Goal: Transaction & Acquisition: Subscribe to service/newsletter

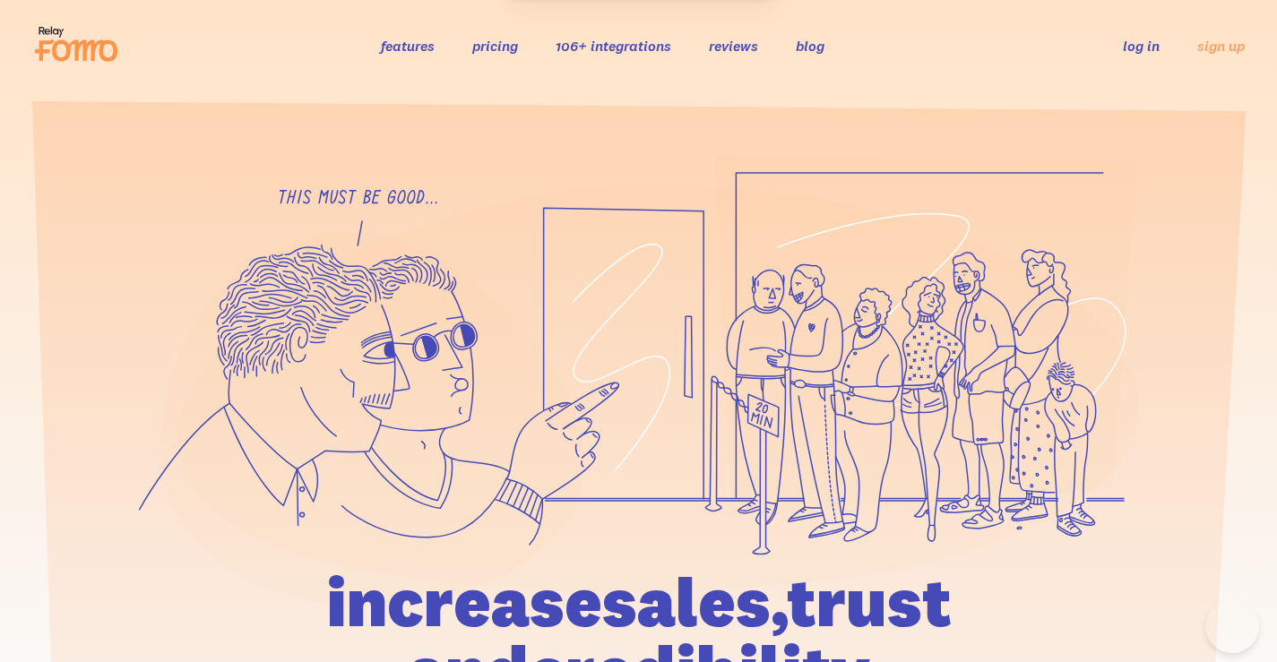
click at [418, 46] on link "features" at bounding box center [408, 46] width 54 height 18
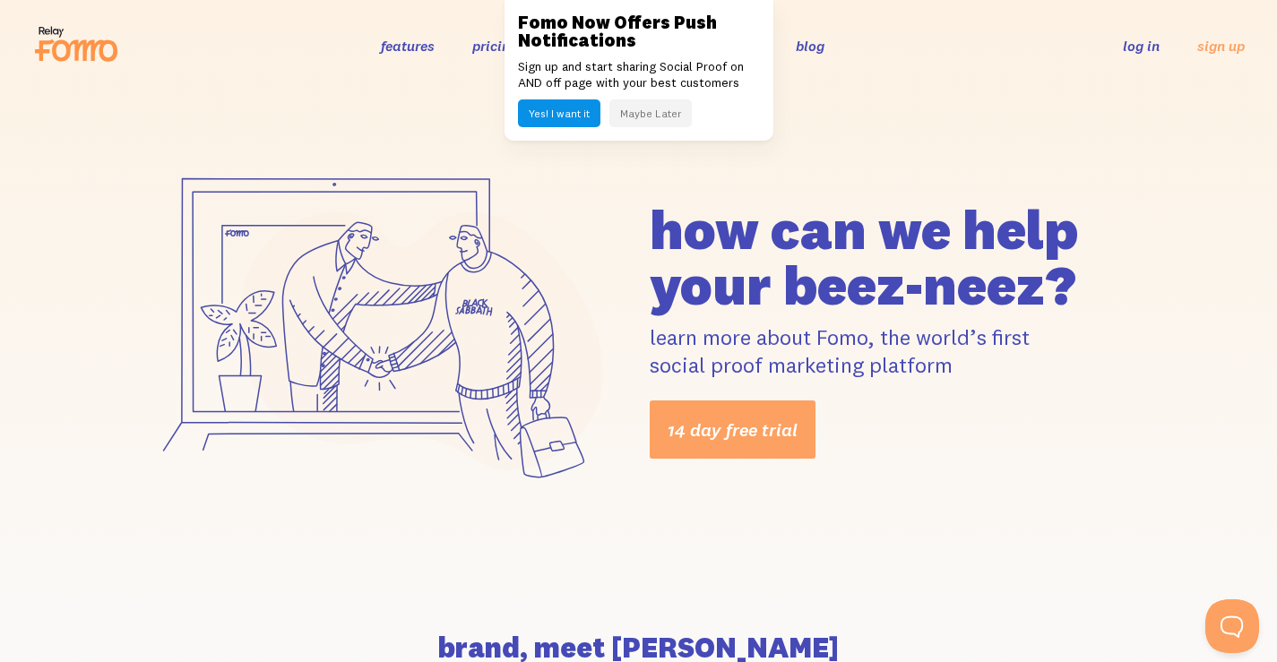
click at [652, 117] on button "Maybe Later" at bounding box center [650, 113] width 82 height 28
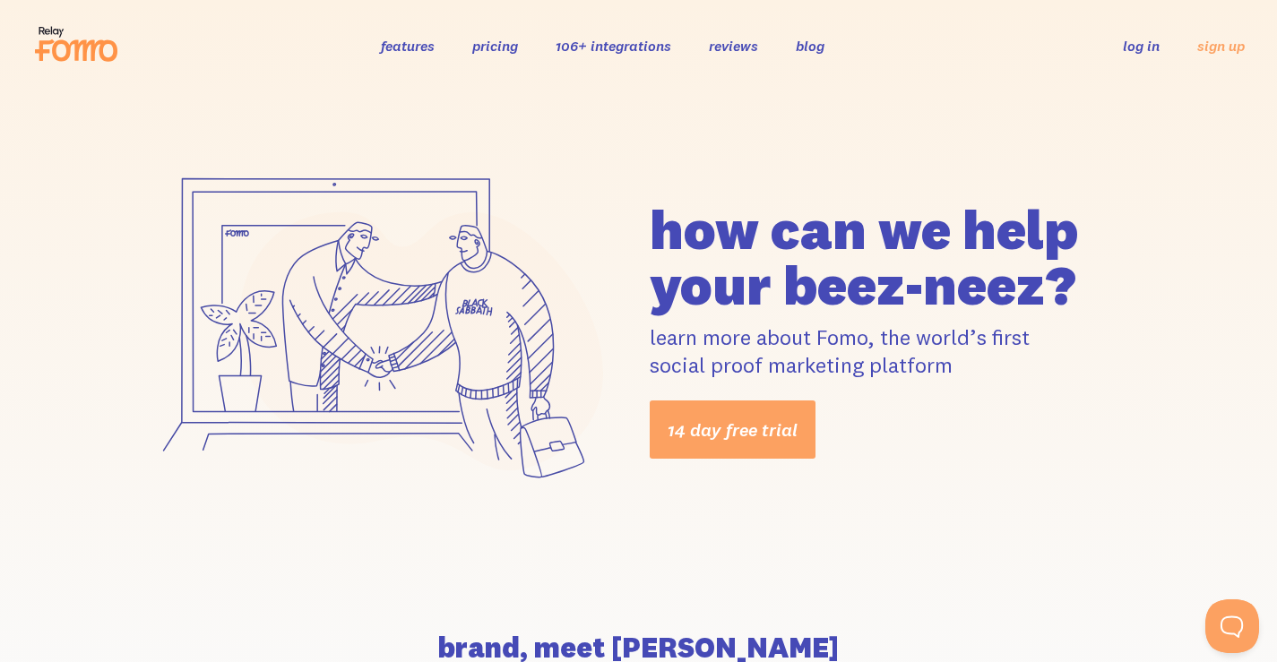
click at [562, 42] on link "106+ integrations" at bounding box center [614, 46] width 116 height 18
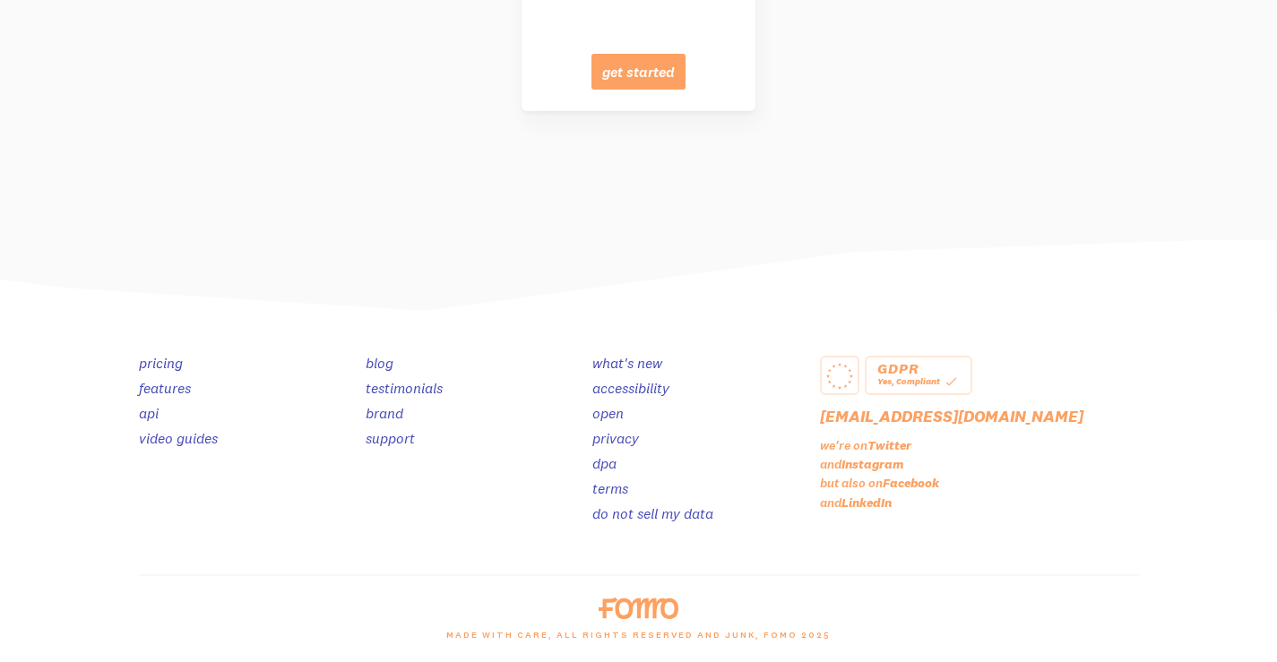
scroll to position [9101, 0]
click at [381, 384] on link "testimonials" at bounding box center [404, 388] width 77 height 18
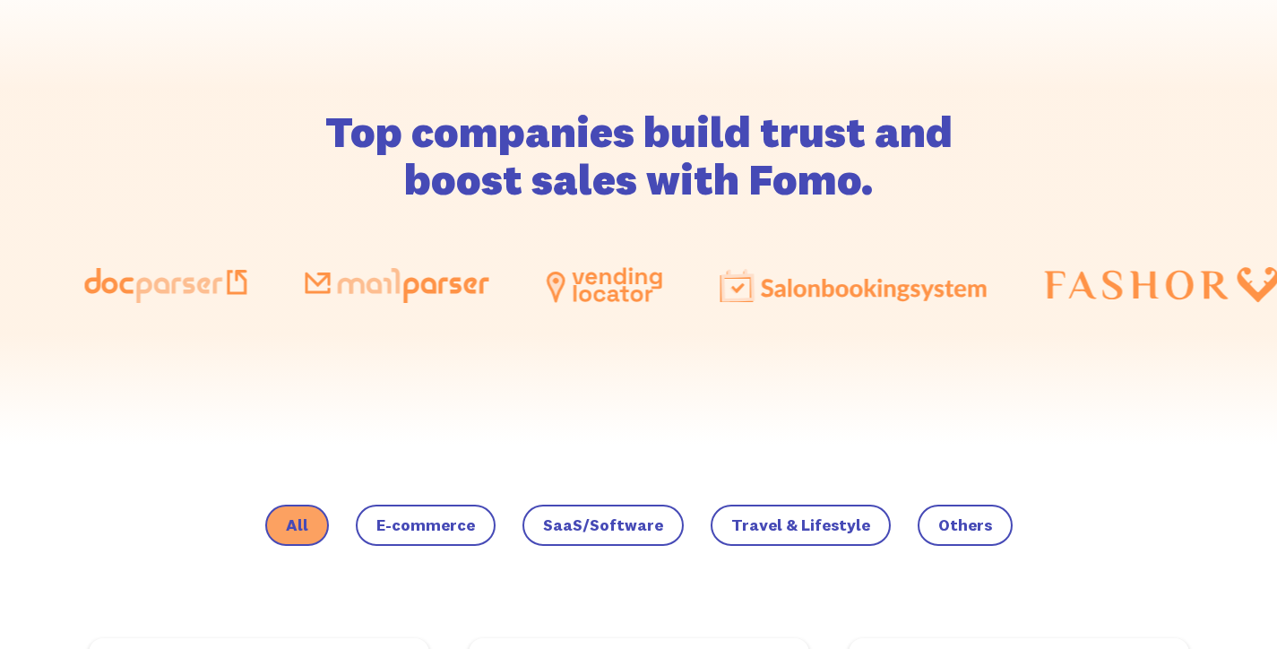
scroll to position [1255, 0]
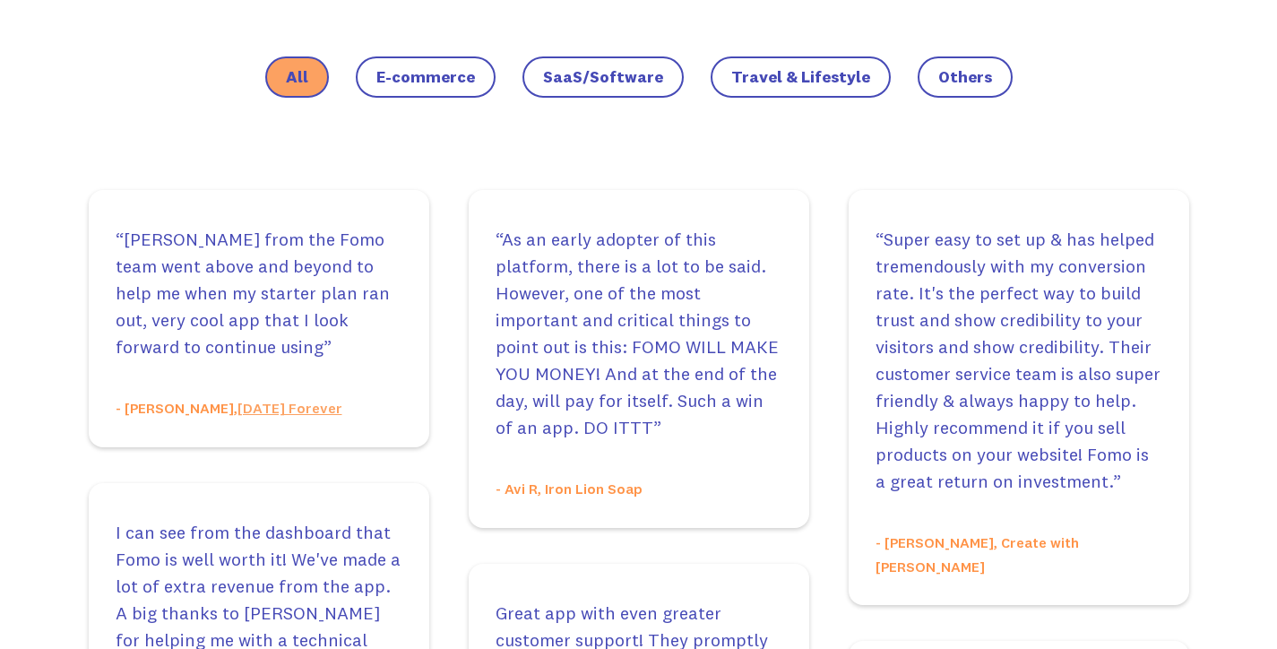
click at [457, 78] on span "E-commerce" at bounding box center [425, 77] width 99 height 18
click at [0, 0] on input "E-commerce" at bounding box center [0, 0] width 0 height 0
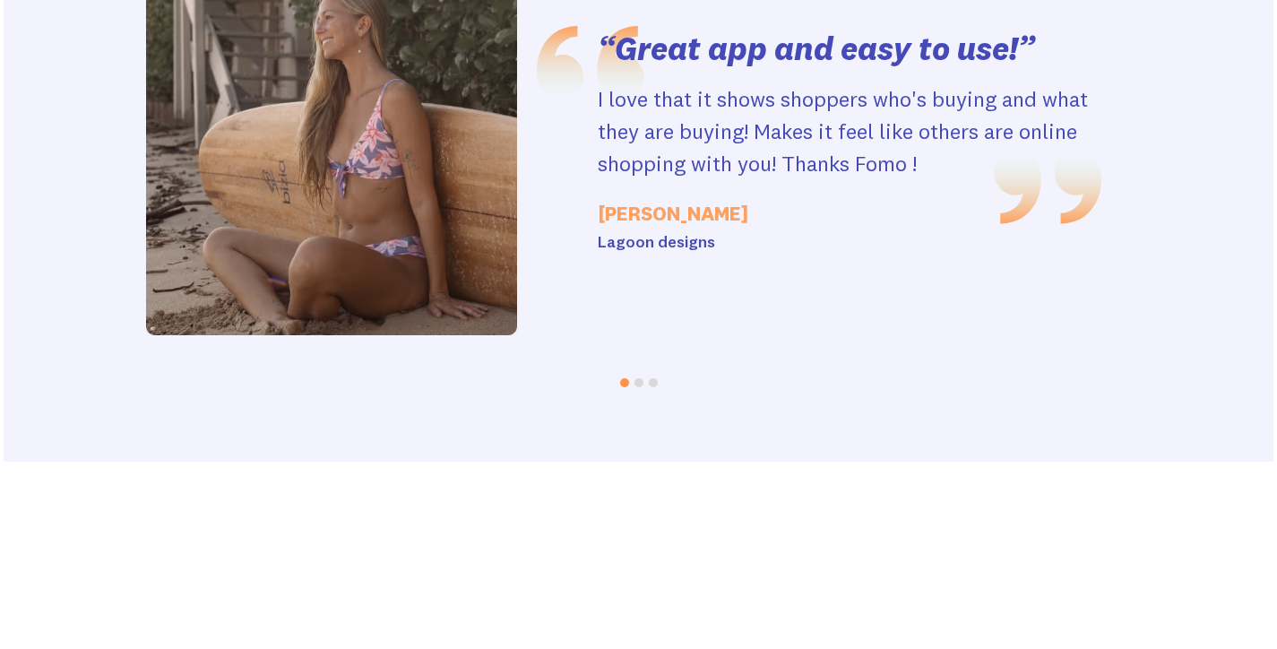
scroll to position [1613, 0]
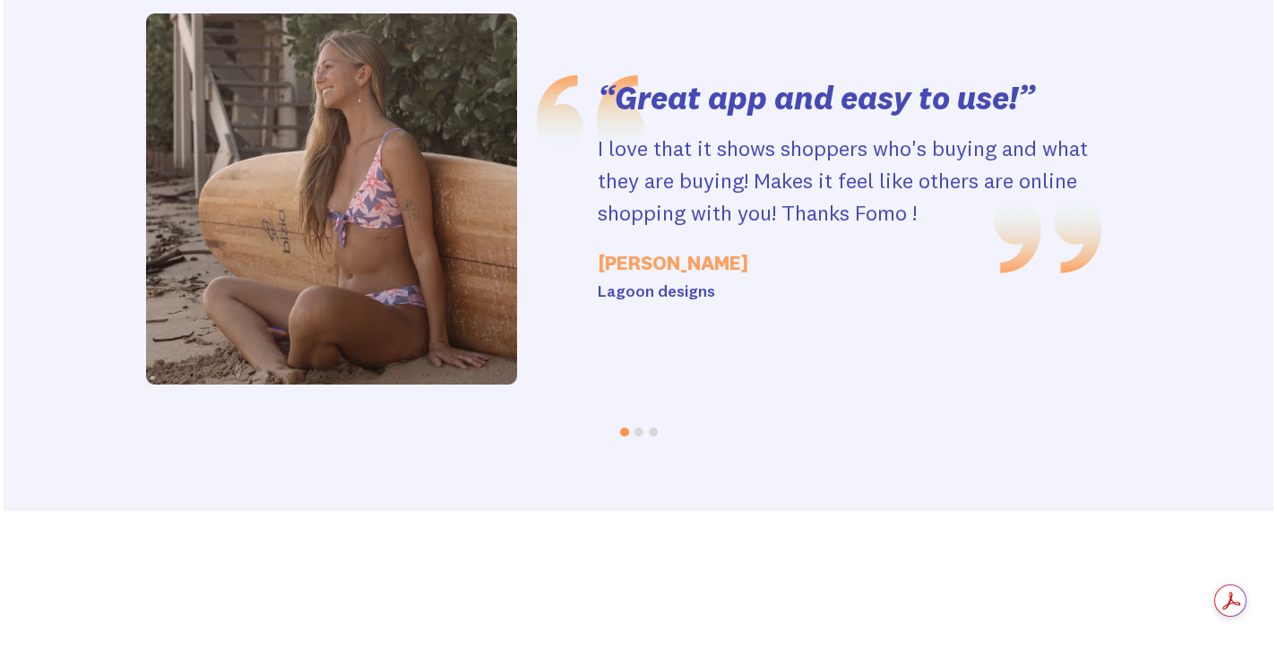
click at [638, 434] on button "Go to slide 2" at bounding box center [639, 432] width 9 height 9
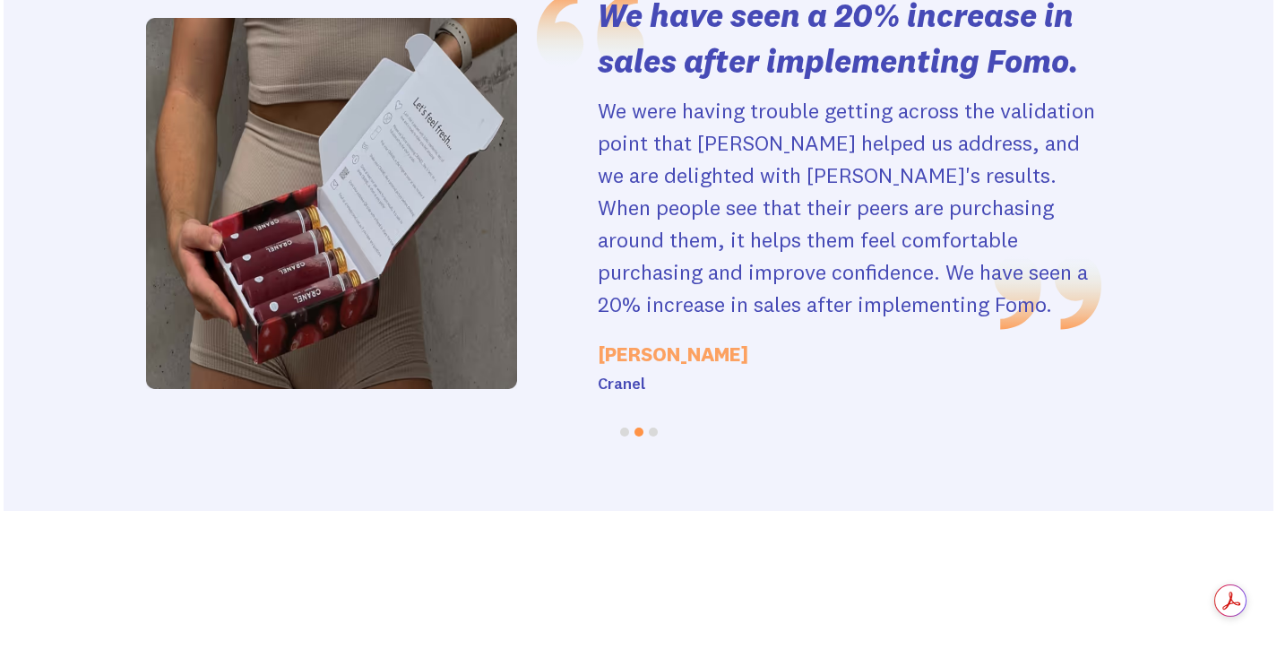
click at [656, 434] on button "Go to slide 3" at bounding box center [653, 432] width 9 height 9
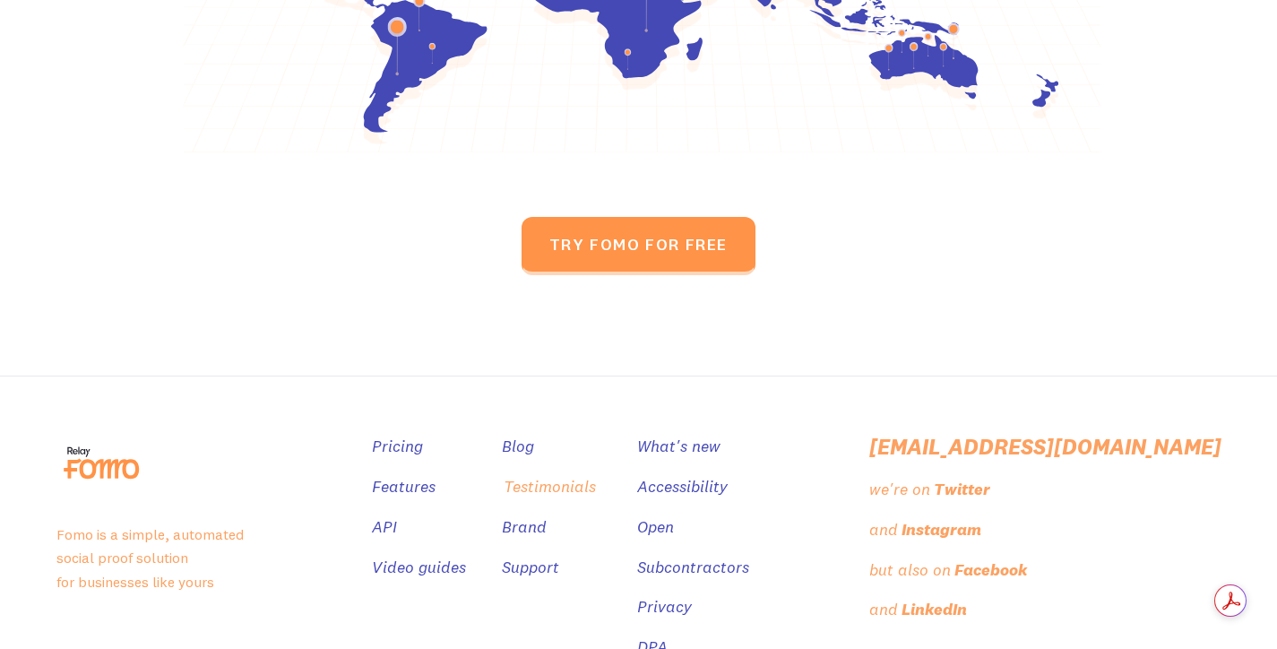
scroll to position [3047, 0]
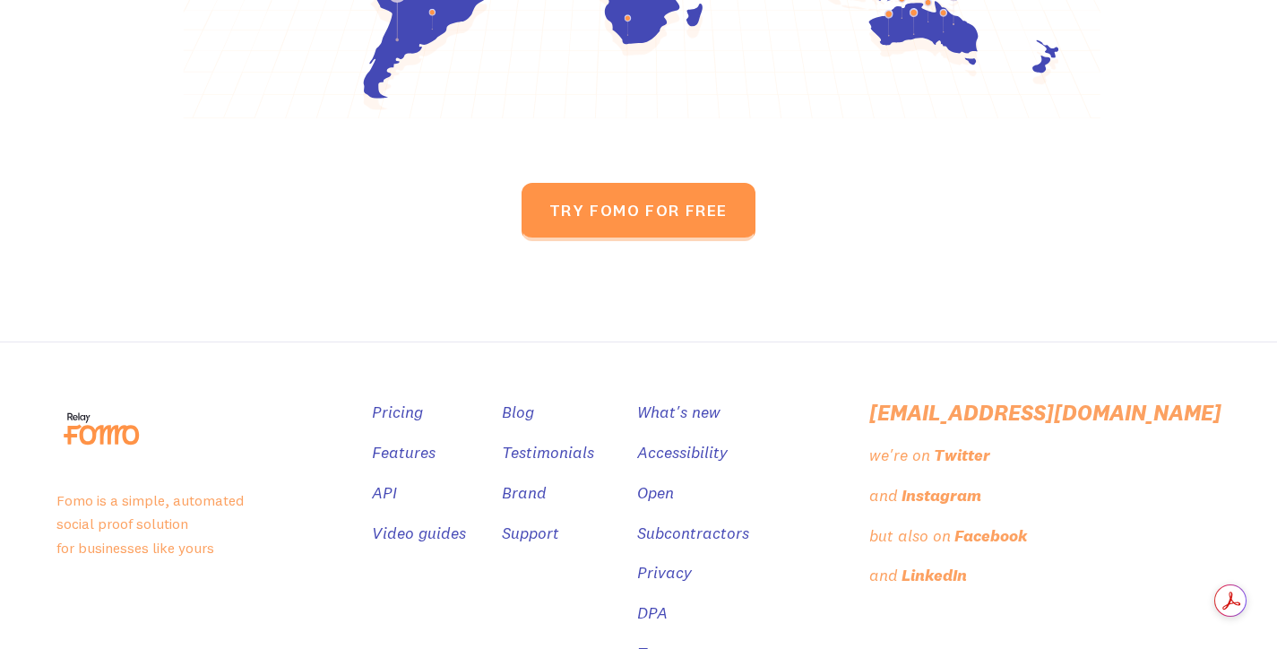
click at [466, 425] on ul "Pricing Features API Video guides" at bounding box center [419, 480] width 94 height 160
click at [425, 400] on link "Pricing" at bounding box center [399, 413] width 51 height 26
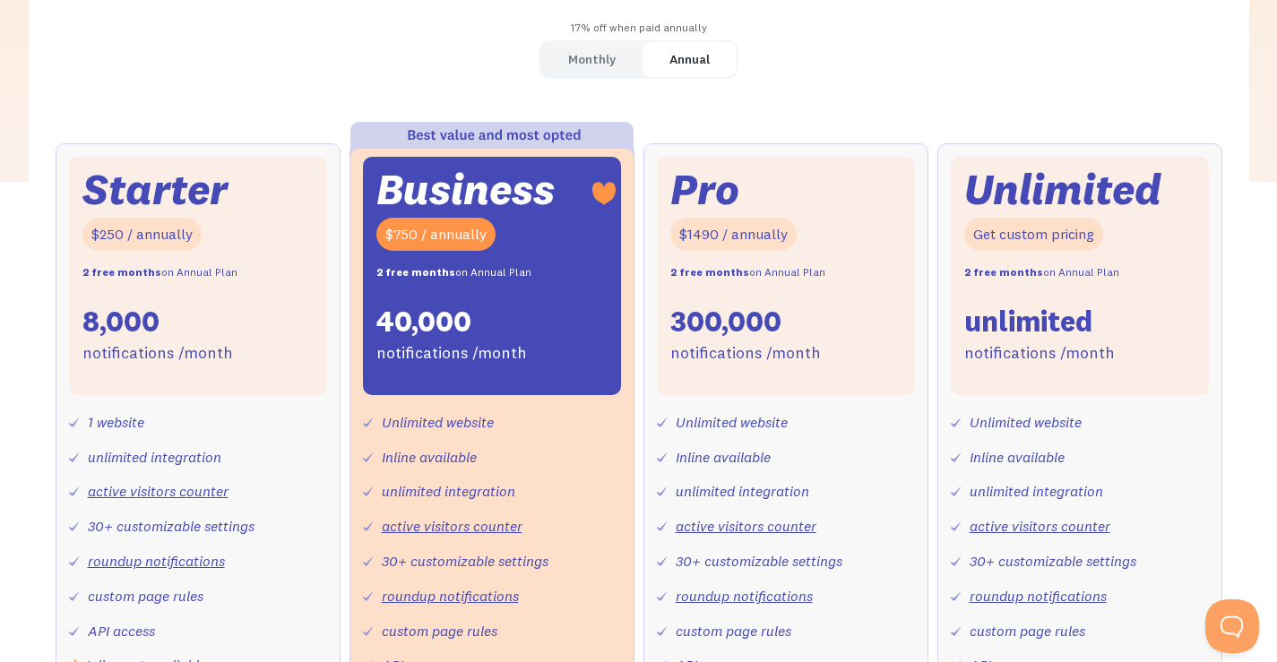
scroll to position [448, 0]
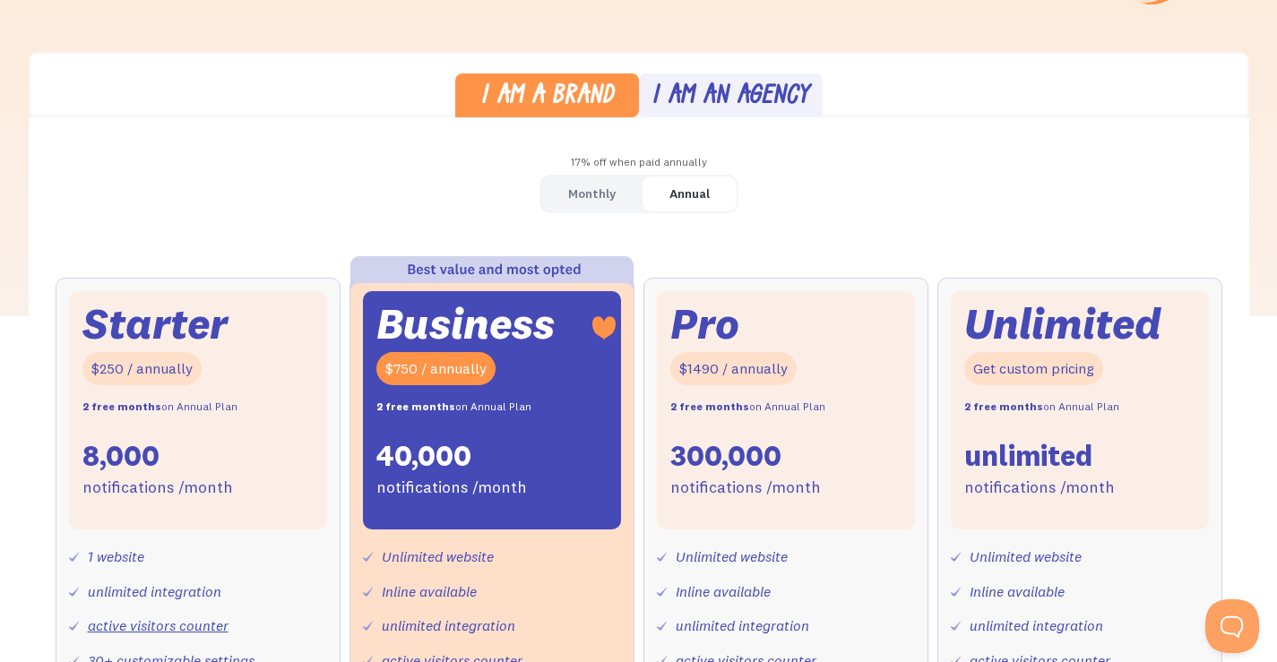
click at [607, 195] on div "Monthly" at bounding box center [592, 194] width 48 height 26
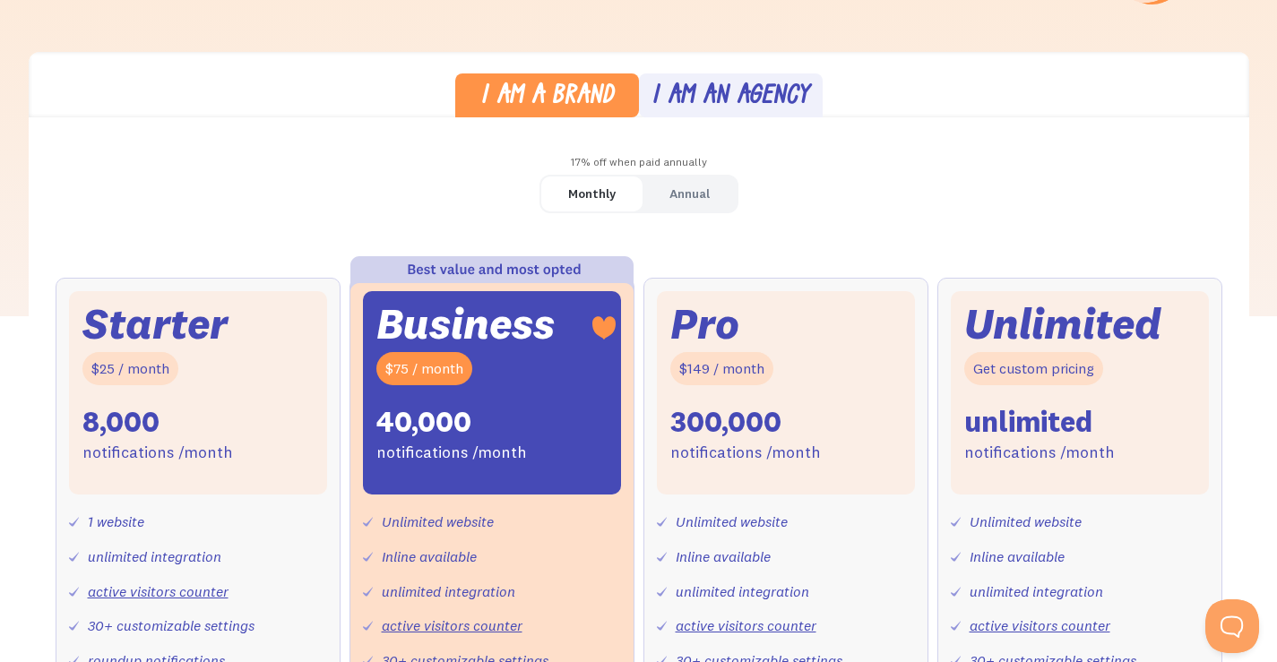
click at [676, 190] on div "Annual" at bounding box center [689, 194] width 40 height 26
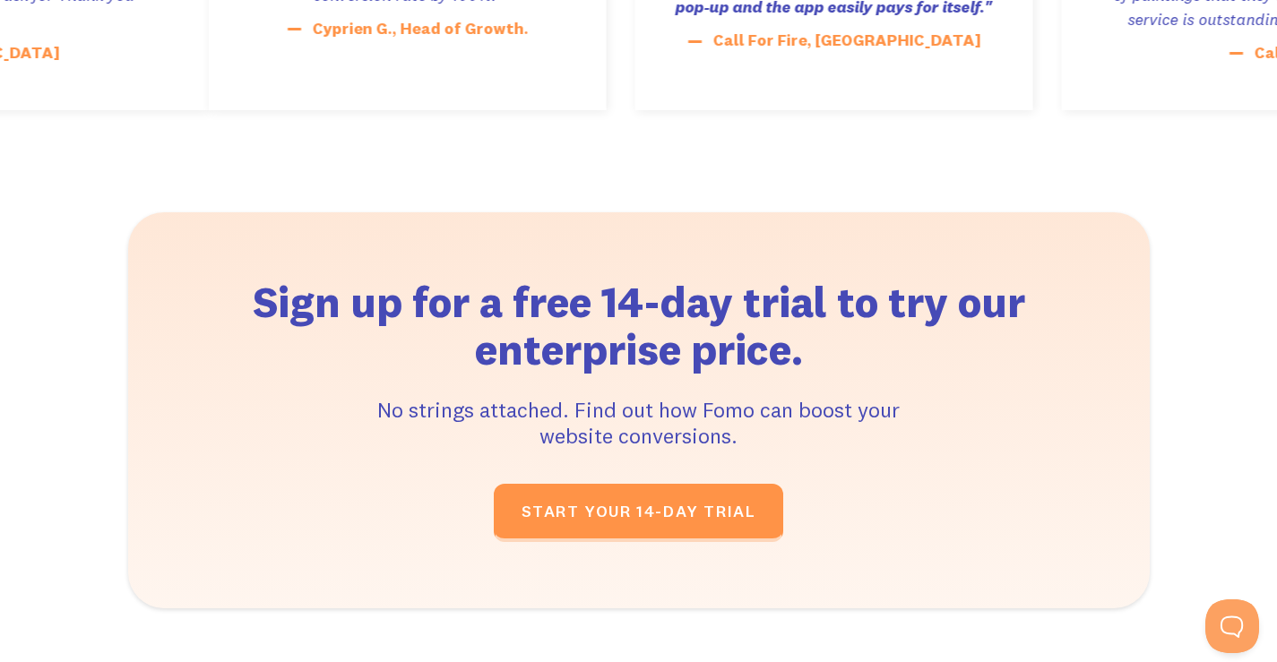
scroll to position [3764, 0]
